Goal: Information Seeking & Learning: Learn about a topic

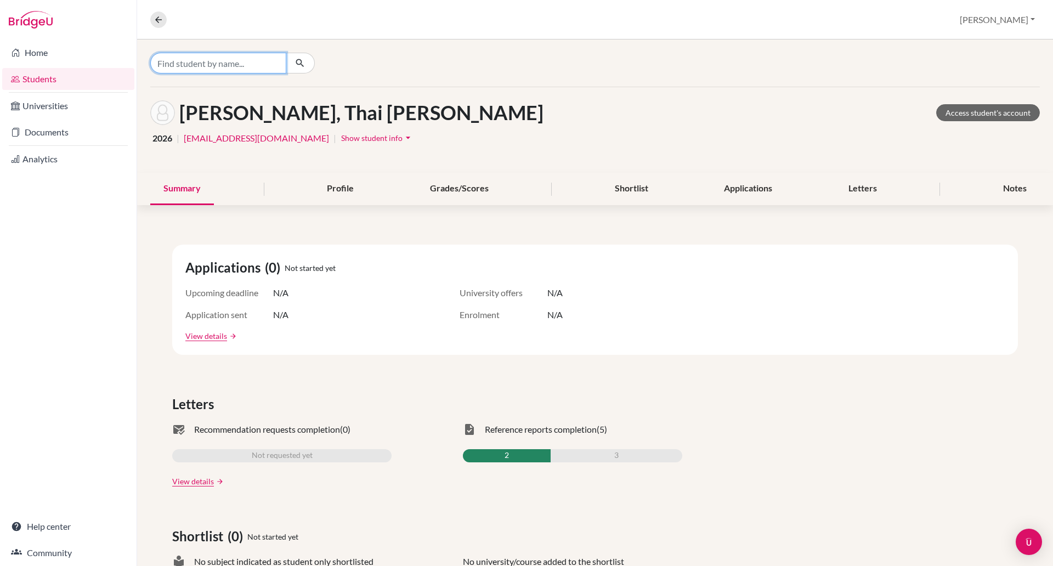
click at [200, 59] on input "Find student by name..." at bounding box center [218, 63] width 136 height 21
type input "[PERSON_NAME]"
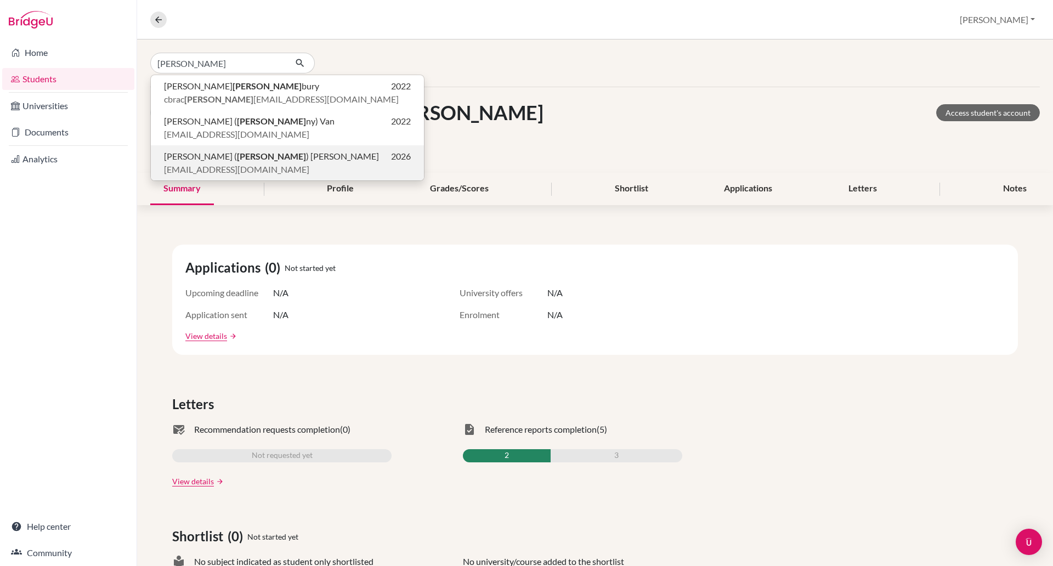
click at [226, 165] on span "[EMAIL_ADDRESS][DOMAIN_NAME]" at bounding box center [236, 169] width 145 height 13
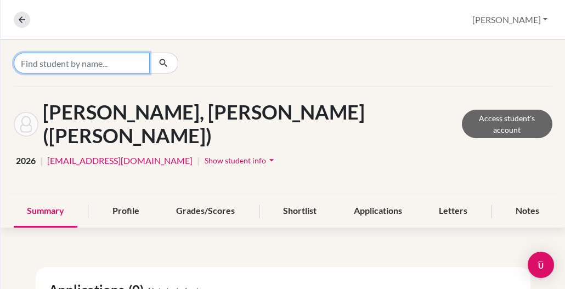
click at [66, 61] on input "Find student by name..." at bounding box center [82, 63] width 136 height 21
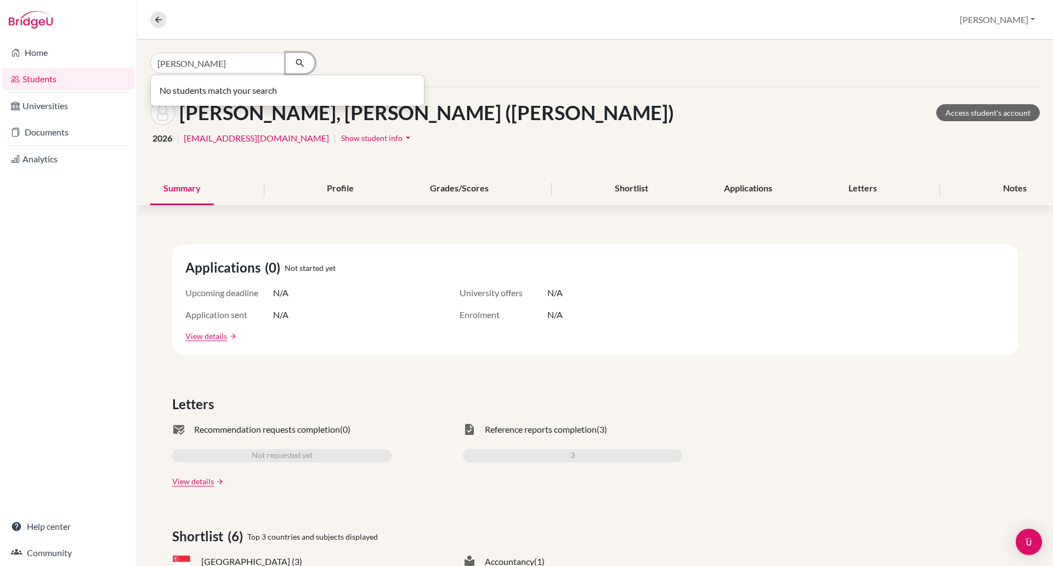
click at [303, 62] on icon "button" at bounding box center [300, 63] width 11 height 11
click at [176, 64] on input "[PERSON_NAME]" at bounding box center [218, 63] width 136 height 21
click at [177, 64] on input "[PERSON_NAME]" at bounding box center [218, 63] width 136 height 21
type input "[PERSON_NAME]"
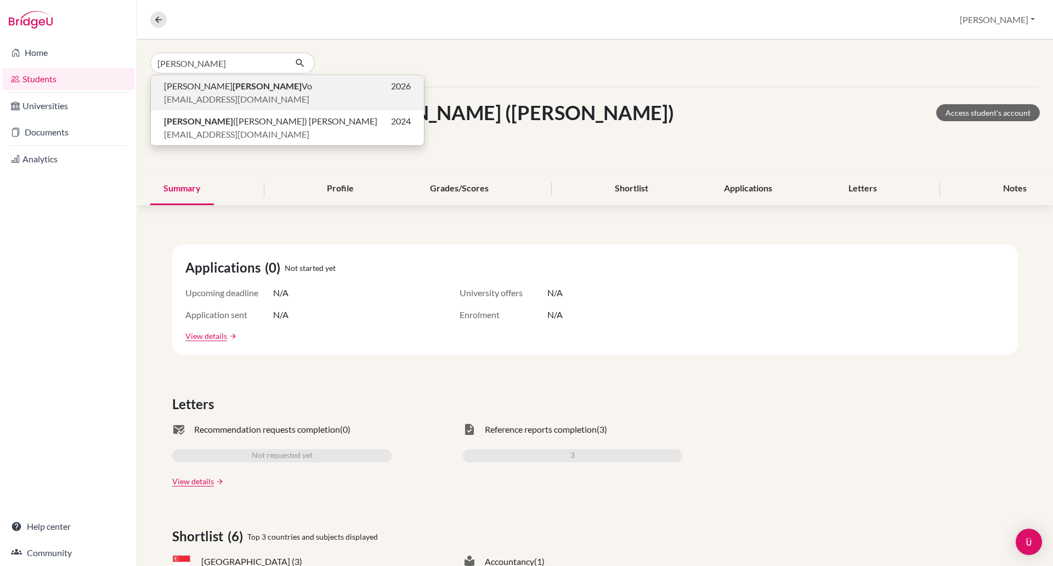
click at [212, 93] on span "[EMAIL_ADDRESS][DOMAIN_NAME]" at bounding box center [236, 99] width 145 height 13
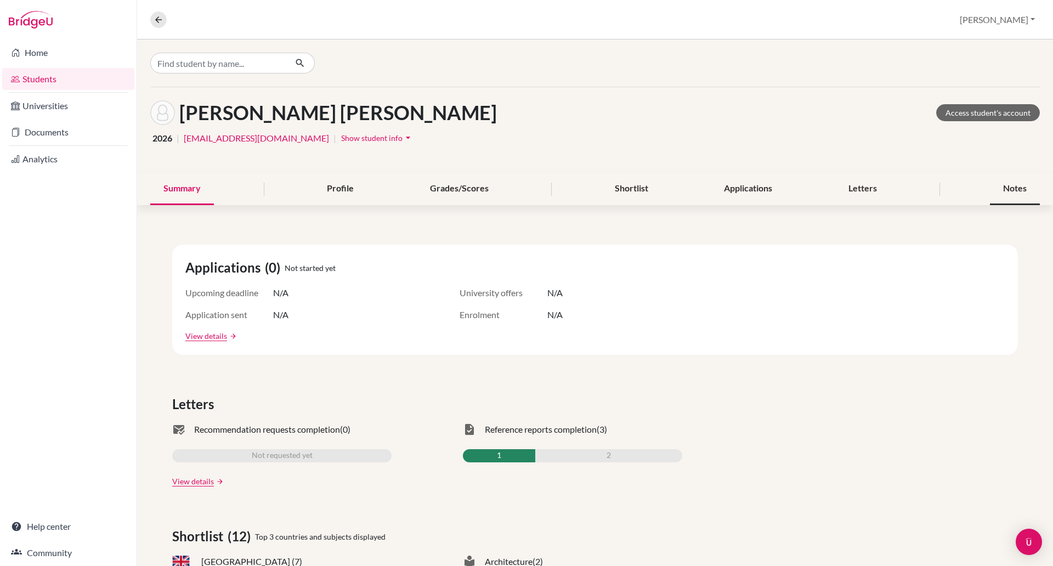
click at [1000, 184] on div "Notes" at bounding box center [1015, 189] width 50 height 32
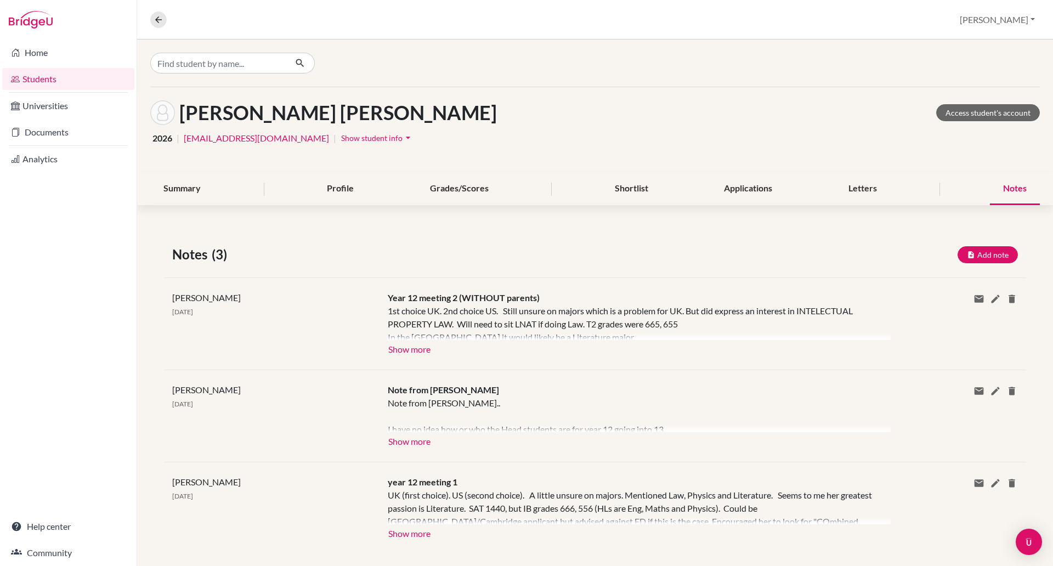
click at [344, 347] on div "[PERSON_NAME] [DATE]" at bounding box center [272, 323] width 216 height 65
click at [398, 348] on button "Show more" at bounding box center [409, 348] width 43 height 16
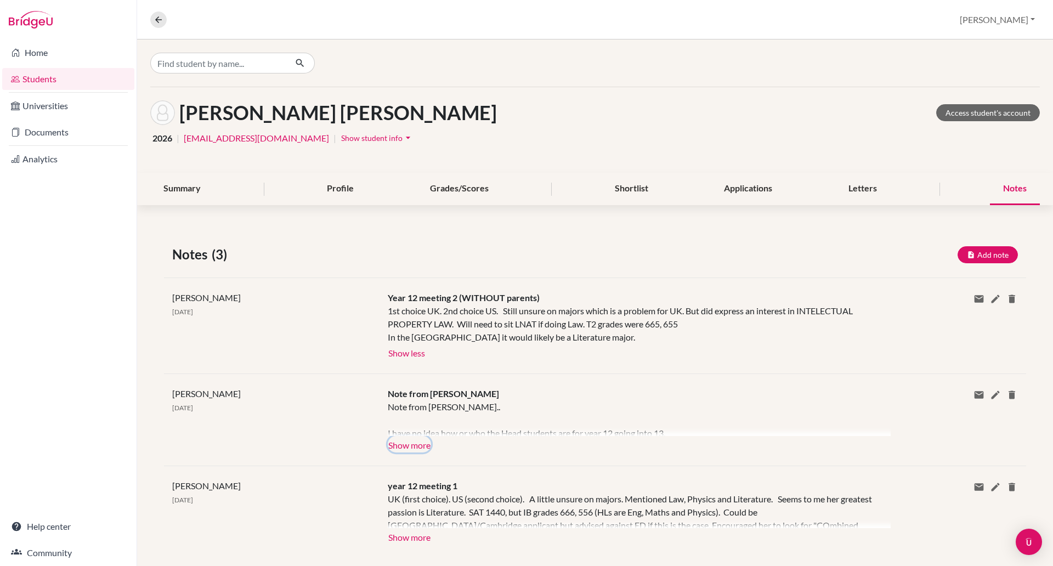
click at [407, 444] on button "Show more" at bounding box center [409, 444] width 43 height 16
click at [407, 436] on div "Note from [PERSON_NAME].. I have no idea how or who the Head students are for y…" at bounding box center [631, 419] width 487 height 36
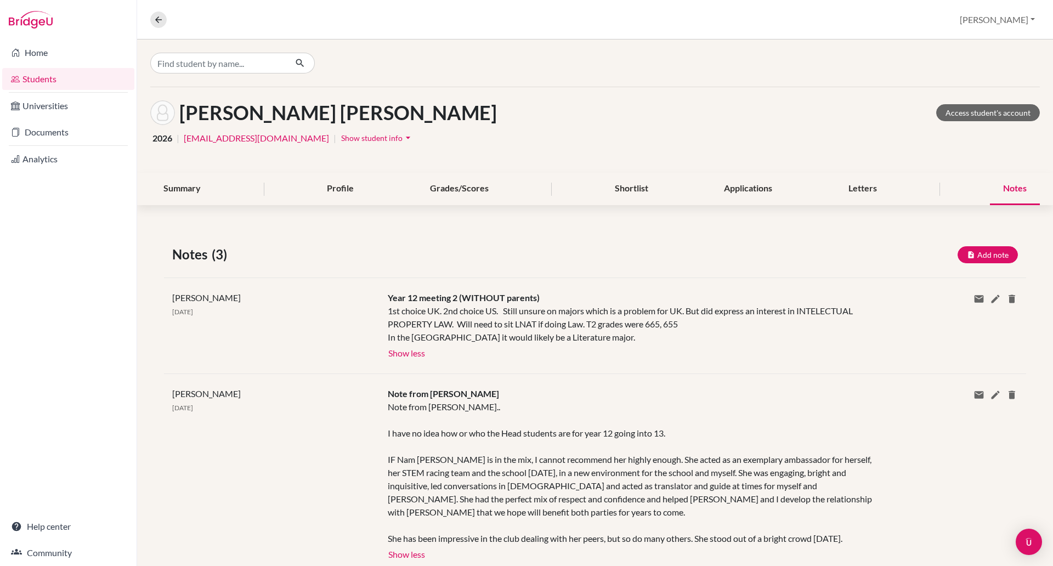
click at [1036, 44] on div at bounding box center [595, 63] width 916 height 47
